Goal: Find specific page/section: Find specific page/section

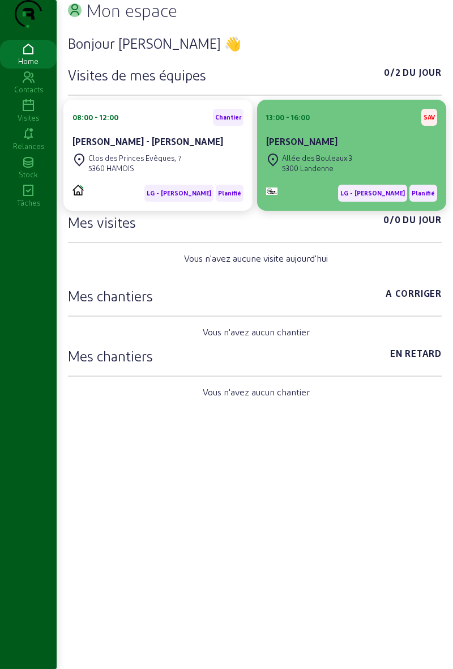
click at [333, 148] on div "[PERSON_NAME]" at bounding box center [351, 142] width 171 height 14
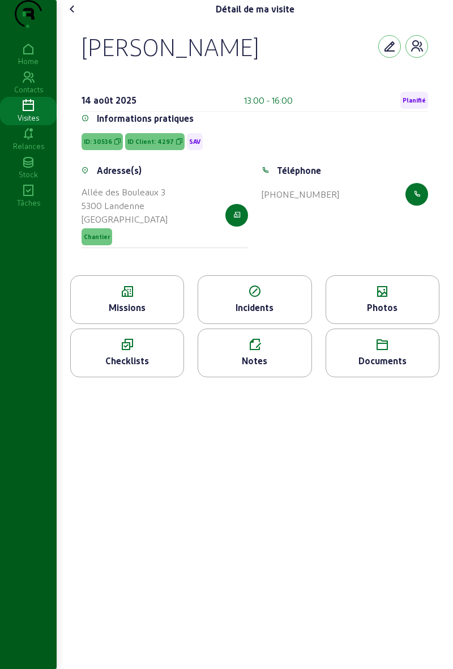
click at [168, 315] on div "Missions" at bounding box center [127, 308] width 113 height 14
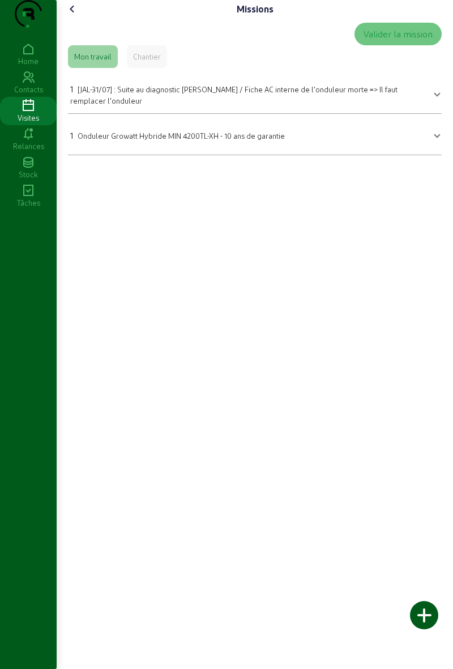
click at [76, 16] on icon at bounding box center [73, 9] width 14 height 14
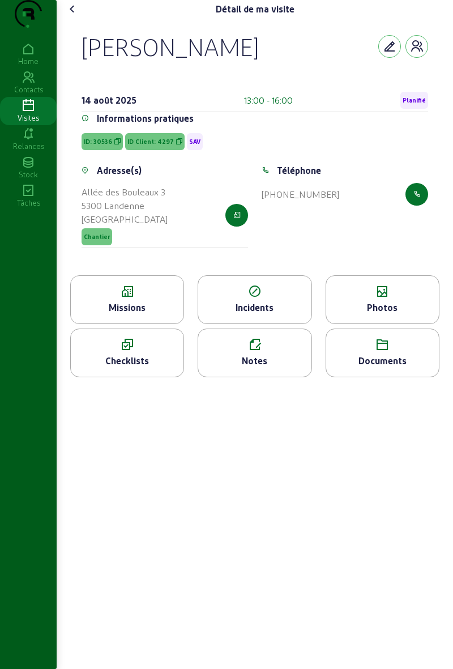
click at [79, 16] on icon at bounding box center [73, 9] width 14 height 14
